Goal: Task Accomplishment & Management: Manage account settings

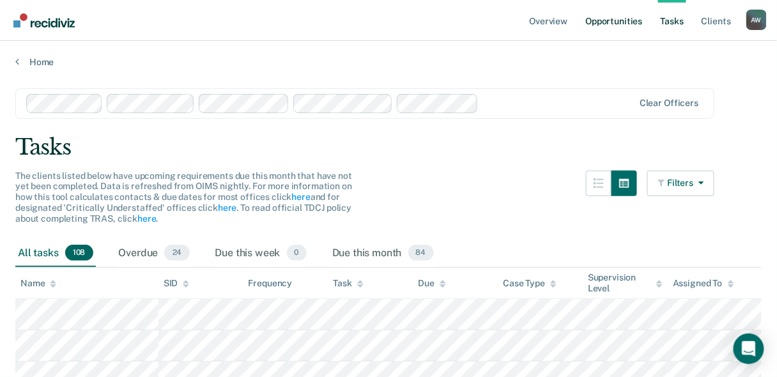
click at [606, 18] on link "Opportunities" at bounding box center [614, 20] width 62 height 41
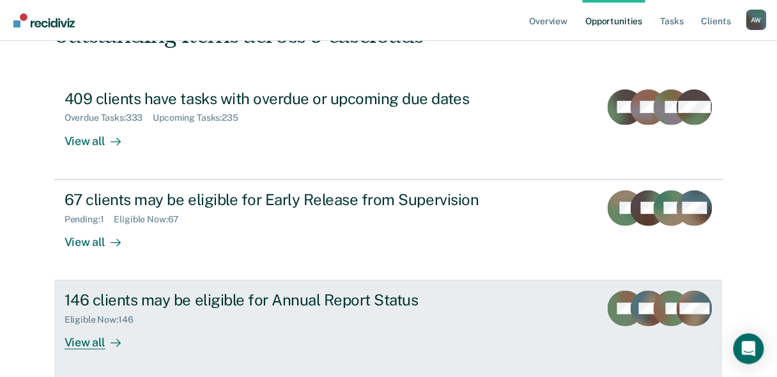
scroll to position [114, 0]
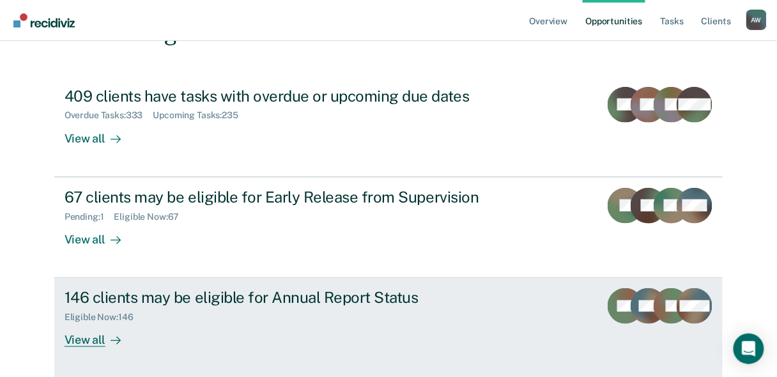
click at [86, 339] on div "View all" at bounding box center [101, 335] width 72 height 25
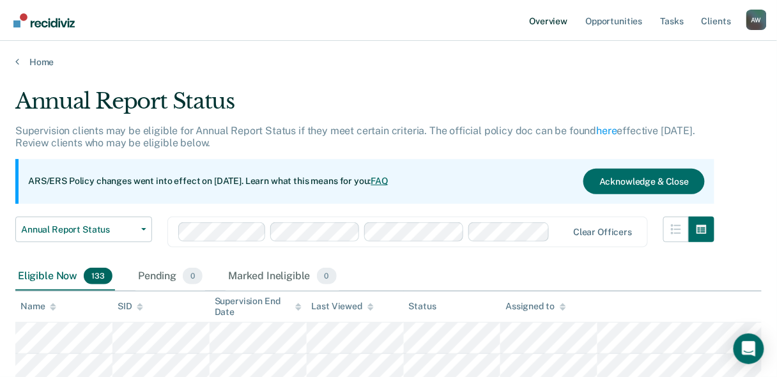
click at [559, 17] on link "Overview" at bounding box center [548, 20] width 43 height 41
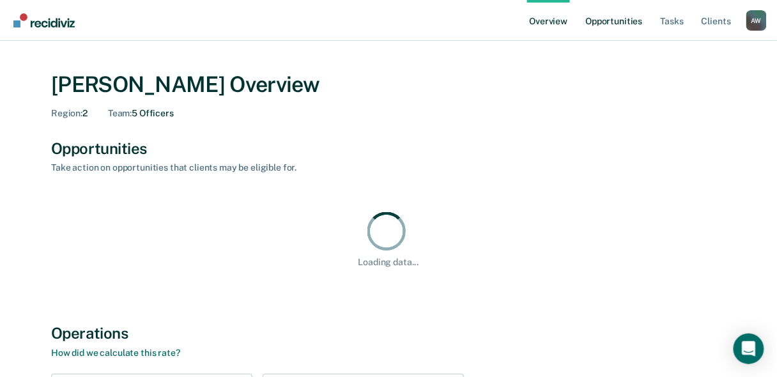
click at [606, 23] on link "Opportunities" at bounding box center [614, 20] width 62 height 41
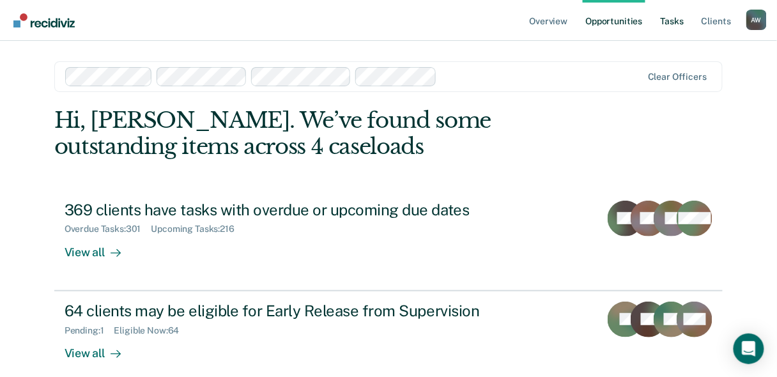
click at [668, 17] on link "Tasks" at bounding box center [672, 20] width 28 height 41
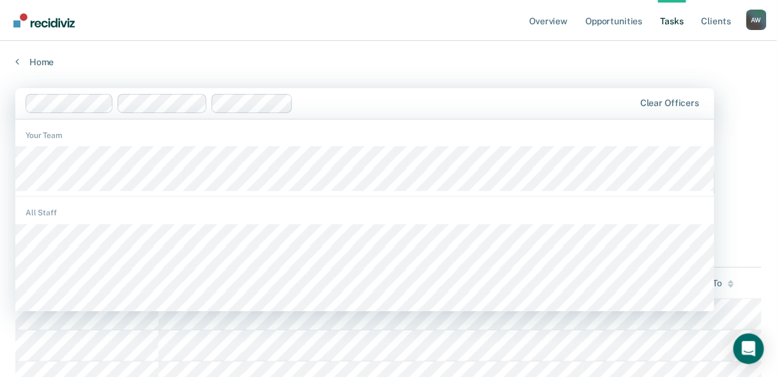
click at [299, 101] on input "text" at bounding box center [299, 103] width 3 height 12
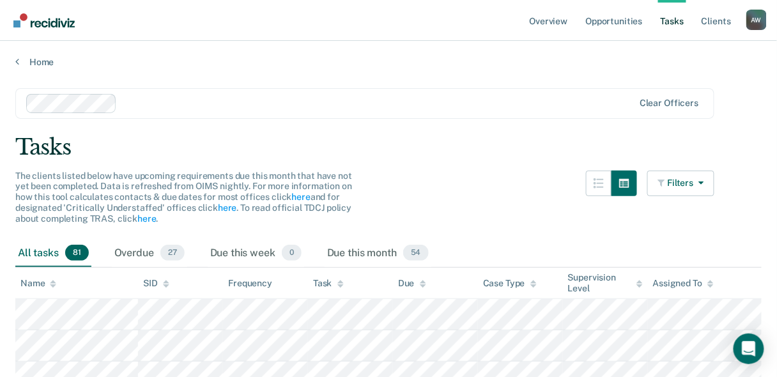
click at [563, 209] on div "The clients listed below have upcoming requirements due this month that have no…" at bounding box center [364, 205] width 699 height 69
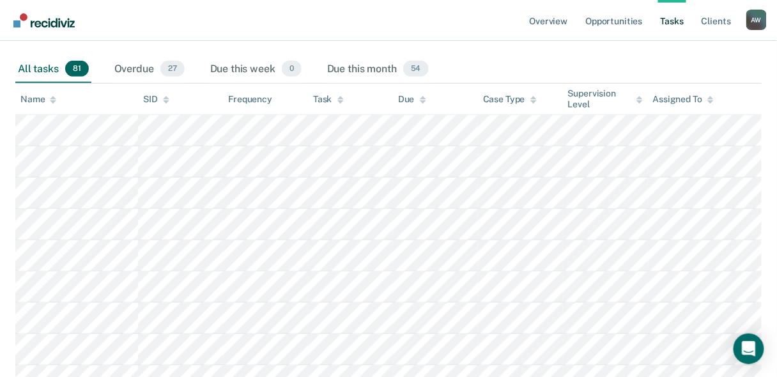
scroll to position [153, 0]
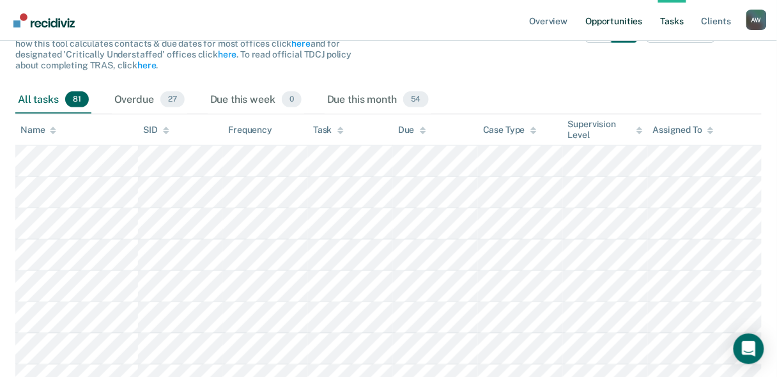
click at [598, 24] on link "Opportunities" at bounding box center [614, 20] width 62 height 41
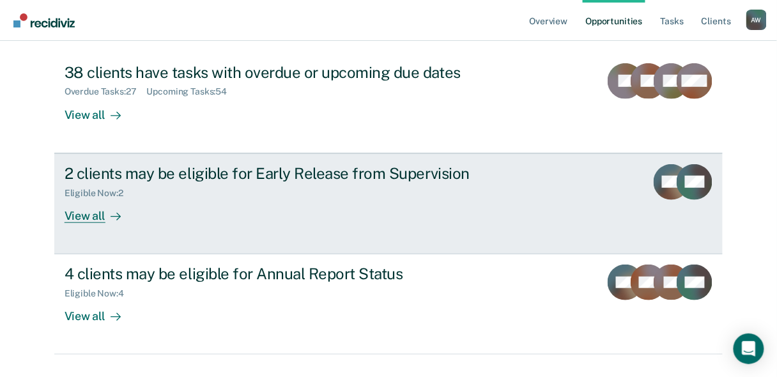
scroll to position [153, 0]
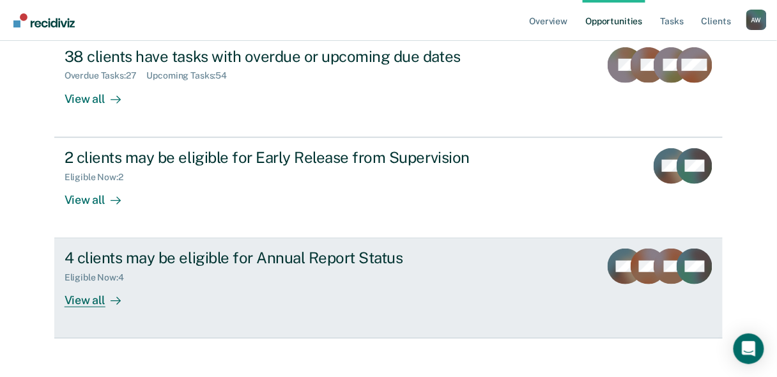
click at [88, 301] on div "View all" at bounding box center [101, 295] width 72 height 25
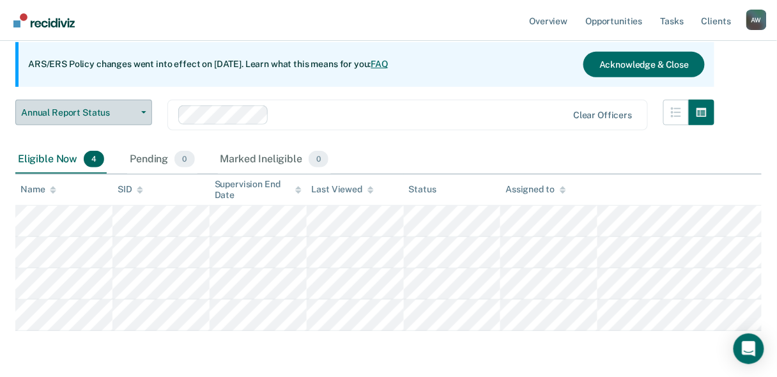
scroll to position [102, 0]
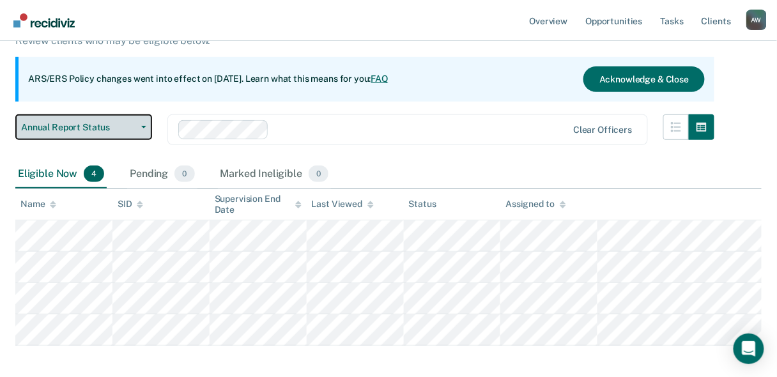
click at [141, 127] on icon "button" at bounding box center [143, 127] width 5 height 3
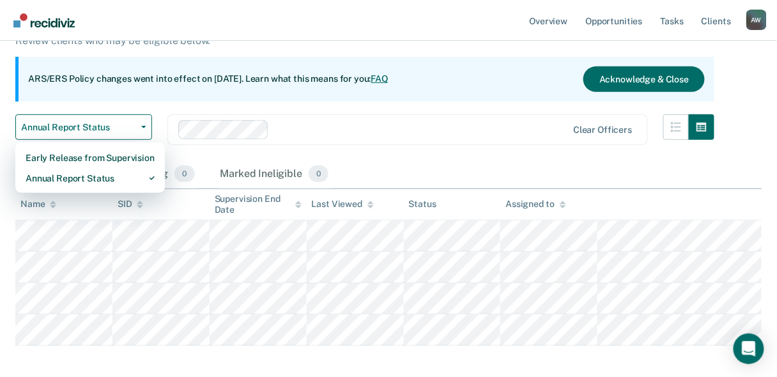
click at [229, 112] on div "Annual Report Status Supervision clients may be eligible for Annual Report Stat…" at bounding box center [364, 73] width 699 height 174
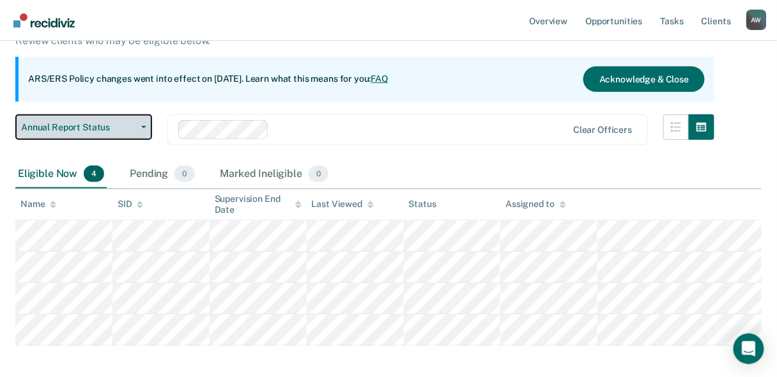
click at [141, 125] on button "Annual Report Status" at bounding box center [83, 127] width 137 height 26
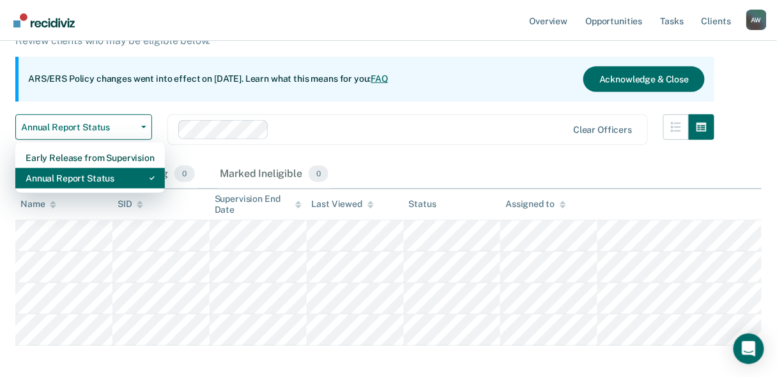
click at [98, 176] on div "Annual Report Status" at bounding box center [90, 178] width 129 height 20
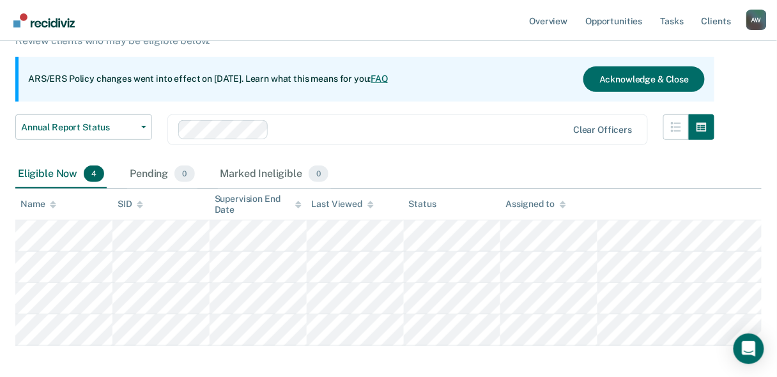
scroll to position [153, 0]
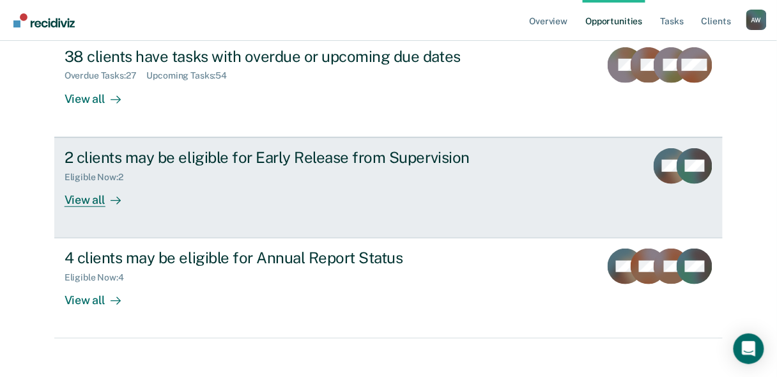
click at [179, 179] on div "Eligible Now : 2" at bounding box center [289, 175] width 449 height 16
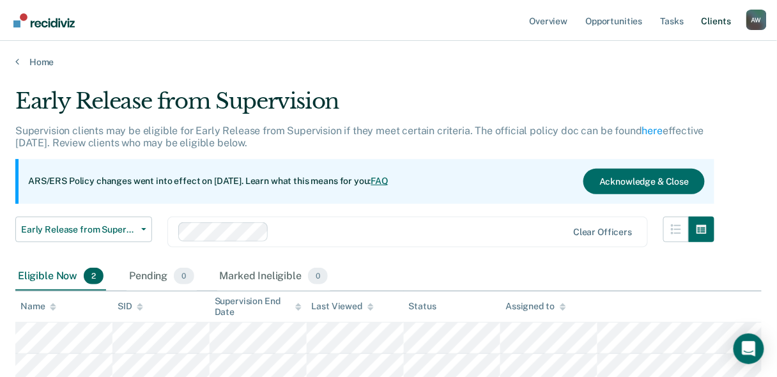
click at [708, 24] on link "Client s" at bounding box center [716, 20] width 35 height 41
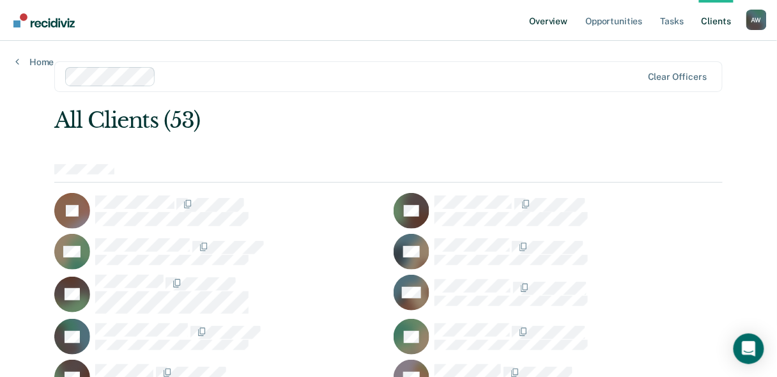
click at [563, 19] on link "Overview" at bounding box center [548, 20] width 43 height 41
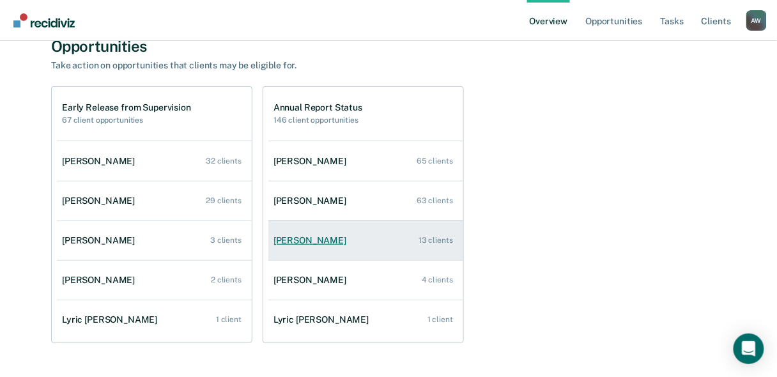
scroll to position [153, 0]
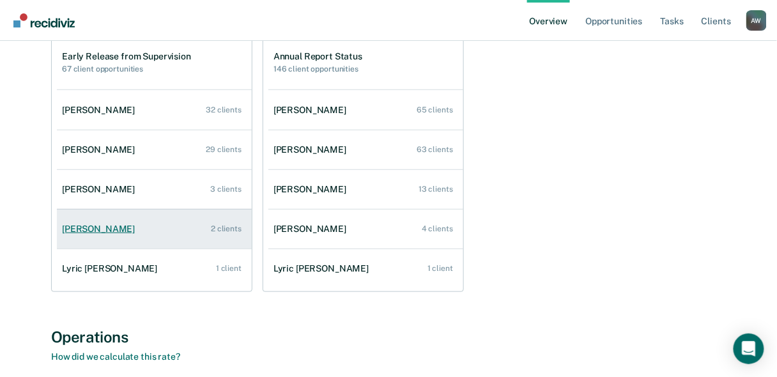
click at [103, 232] on div "Latina Johnson" at bounding box center [101, 229] width 78 height 11
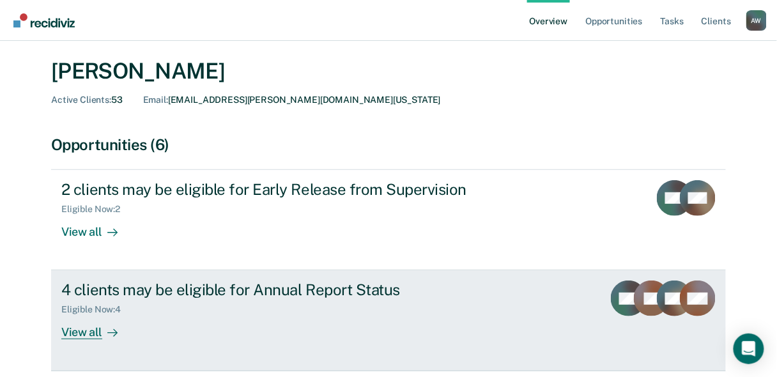
scroll to position [51, 0]
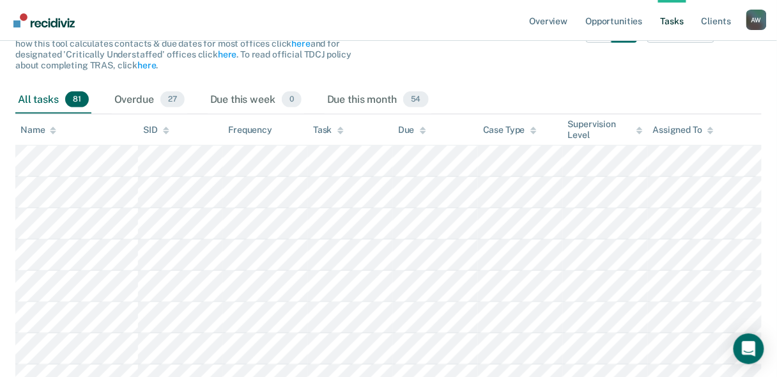
scroll to position [179, 0]
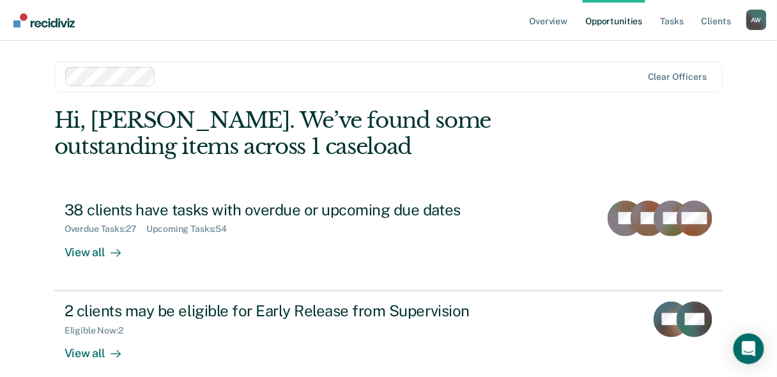
click at [249, 76] on div at bounding box center [401, 76] width 481 height 15
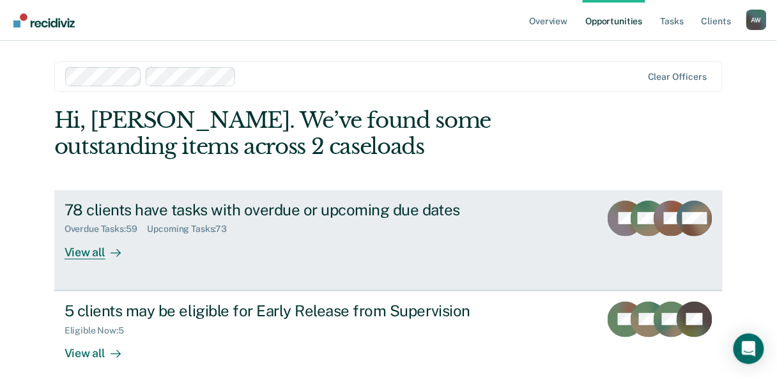
click at [98, 258] on div "View all" at bounding box center [101, 247] width 72 height 25
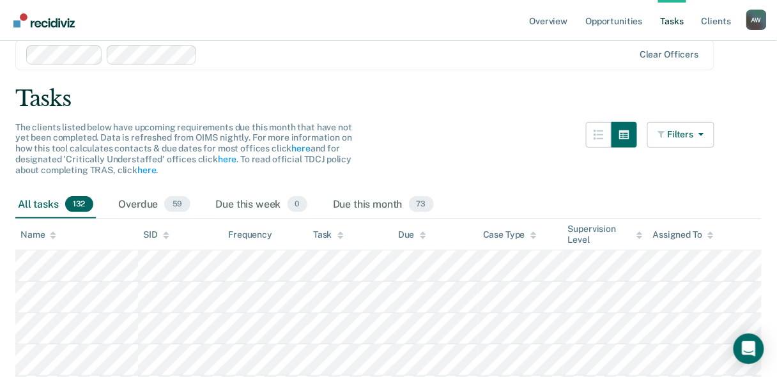
scroll to position [51, 0]
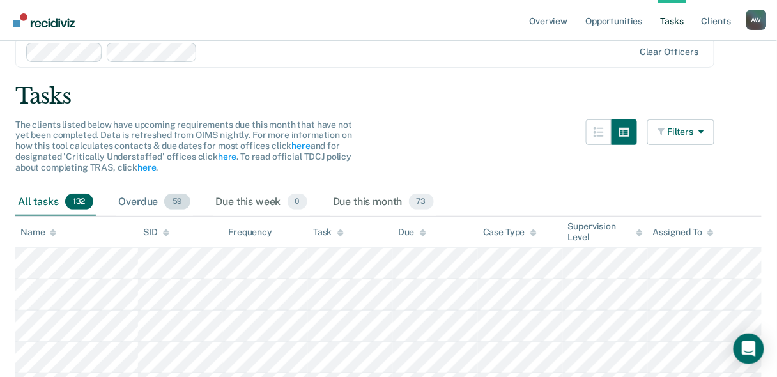
click at [164, 204] on div "Overdue 59" at bounding box center [154, 202] width 77 height 28
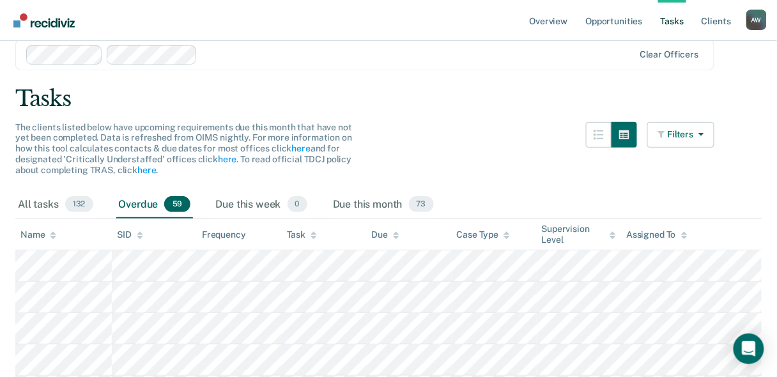
scroll to position [31, 0]
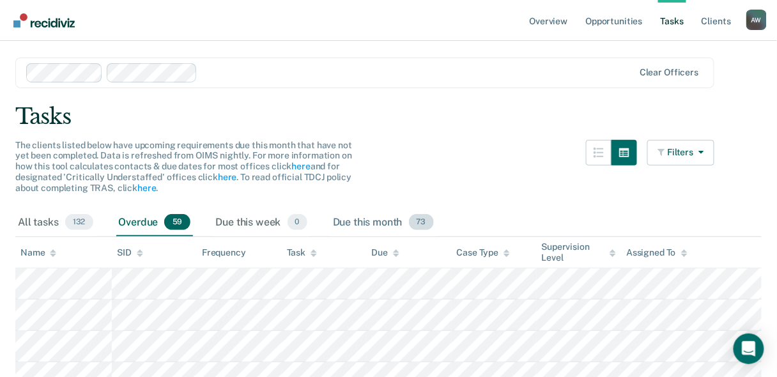
click at [424, 220] on span "73" at bounding box center [421, 222] width 25 height 17
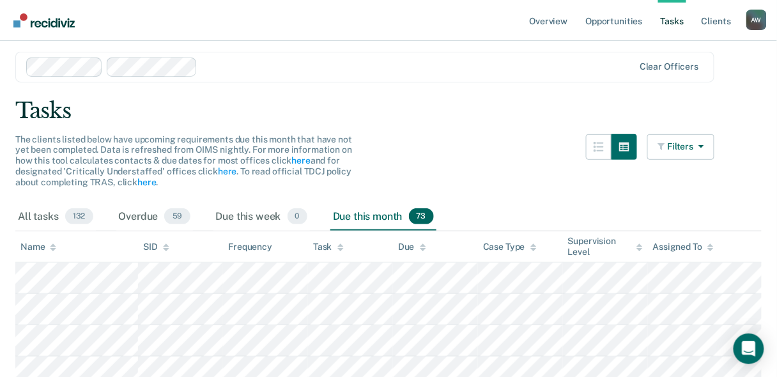
scroll to position [0, 0]
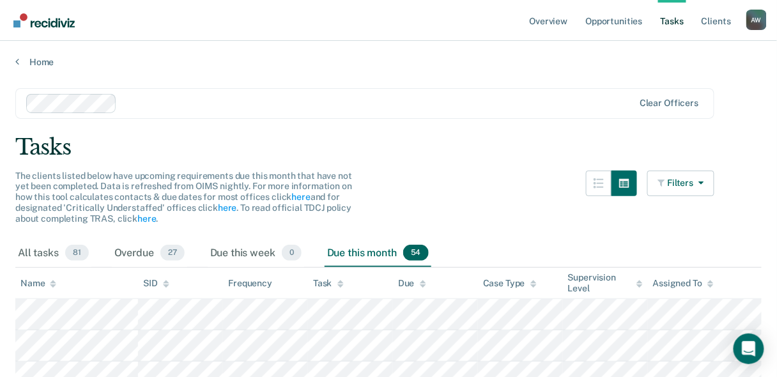
click at [180, 104] on div at bounding box center [377, 103] width 511 height 15
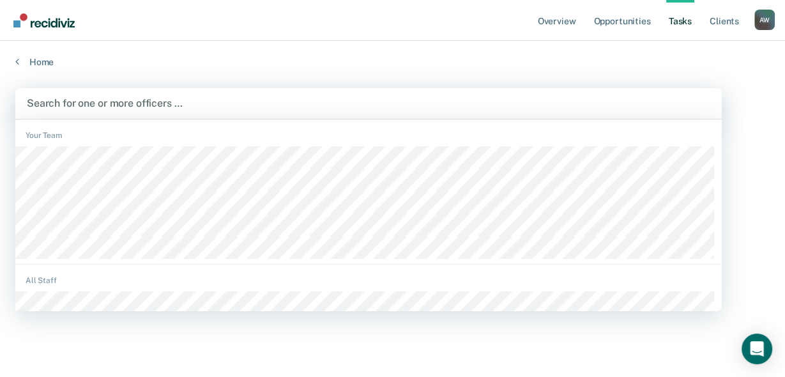
click at [91, 103] on div at bounding box center [369, 103] width 684 height 15
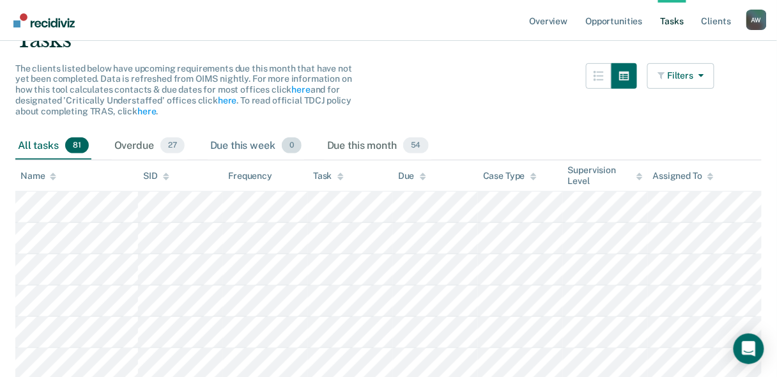
scroll to position [102, 0]
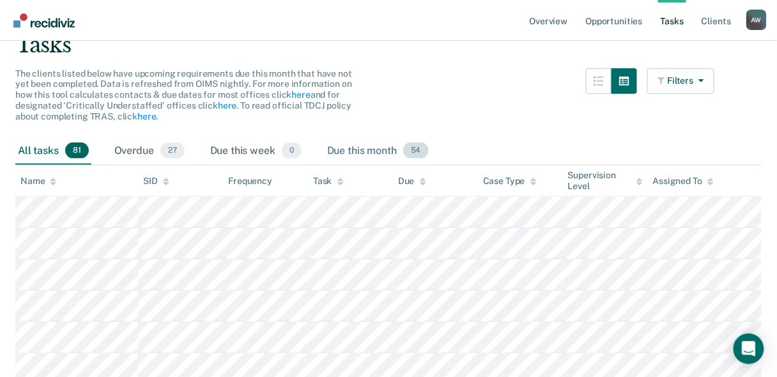
click at [417, 150] on span "54" at bounding box center [416, 150] width 26 height 17
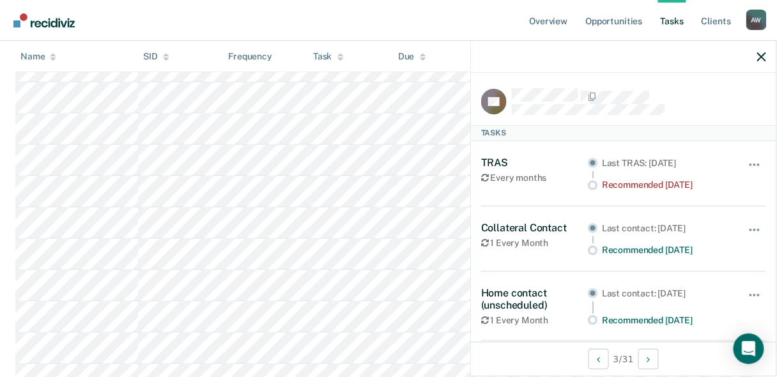
scroll to position [358, 0]
click at [762, 57] on icon "button" at bounding box center [761, 56] width 9 height 9
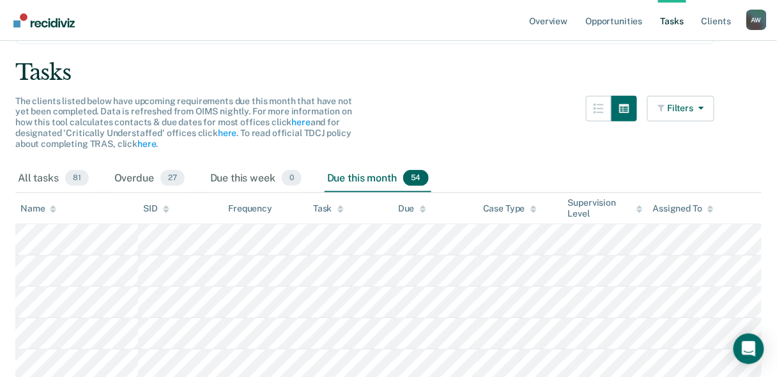
scroll to position [59, 0]
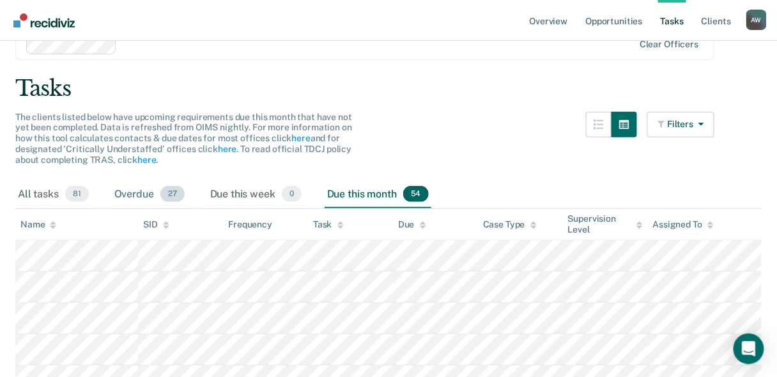
click at [170, 193] on span "27" at bounding box center [172, 194] width 24 height 17
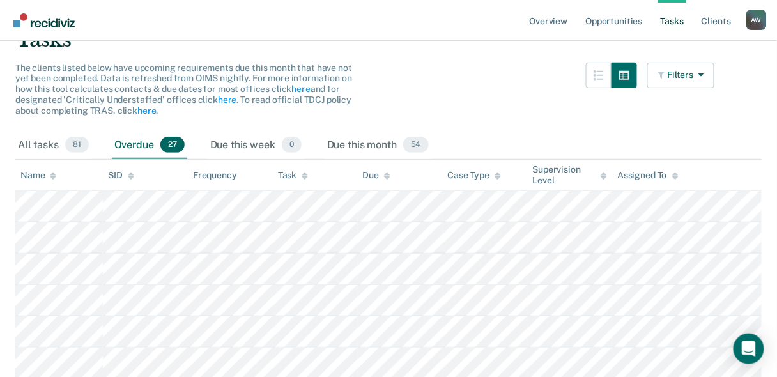
scroll to position [153, 0]
